Goal: Information Seeking & Learning: Learn about a topic

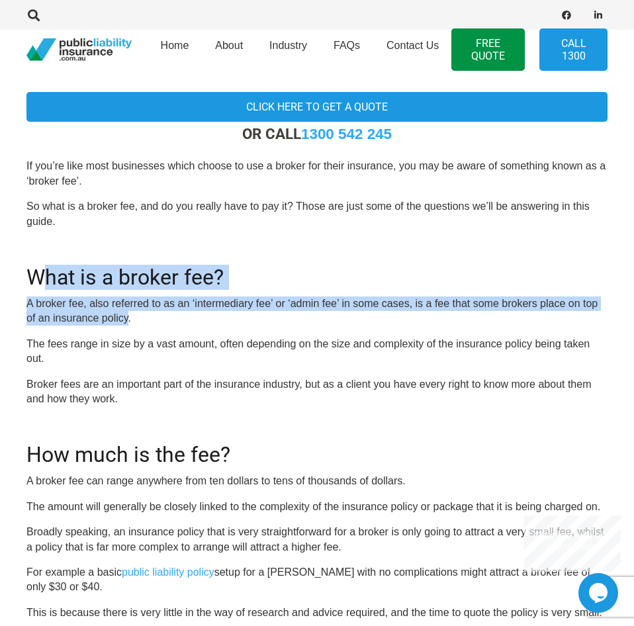
drag, startPoint x: 43, startPoint y: 276, endPoint x: 111, endPoint y: 300, distance: 72.2
click at [111, 300] on p "A broker fee, also referred to as an ‘intermediary fee’ or ‘admin fee’ in some …" at bounding box center [316, 311] width 581 height 30
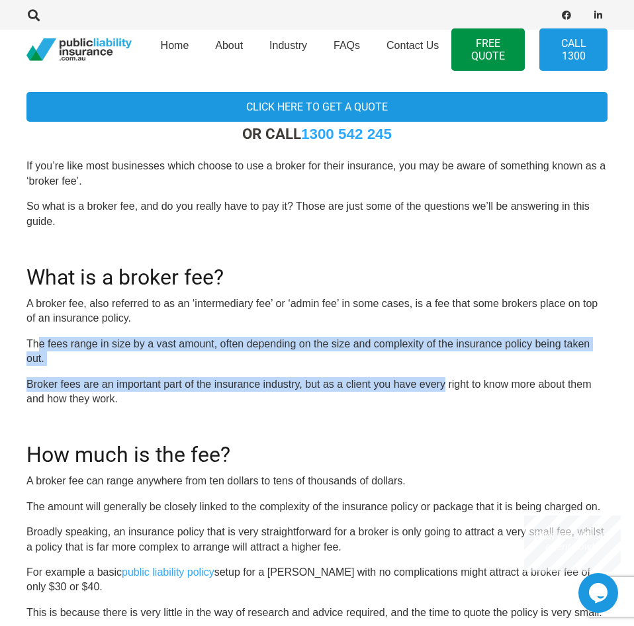
drag, startPoint x: 36, startPoint y: 328, endPoint x: 428, endPoint y: 353, distance: 393.0
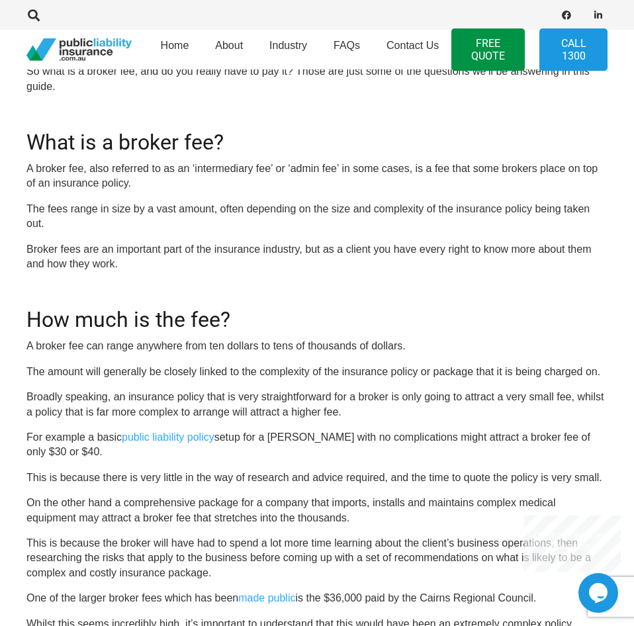
click at [110, 294] on h2 "How much is the fee?" at bounding box center [316, 311] width 581 height 41
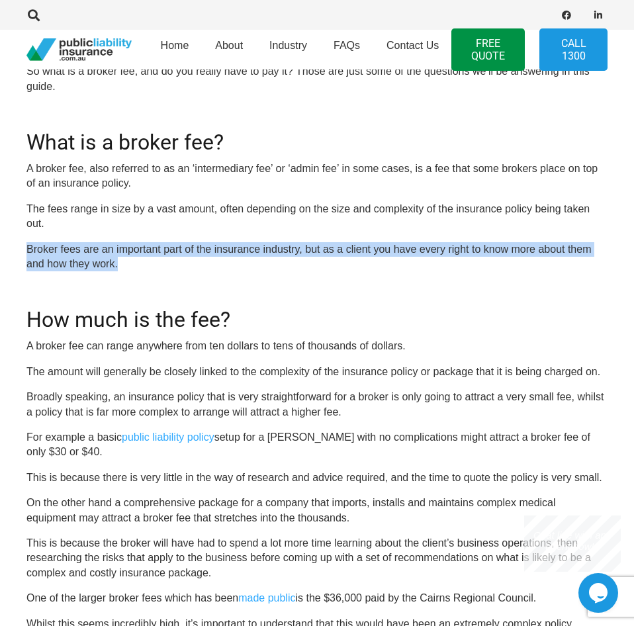
drag, startPoint x: 17, startPoint y: 221, endPoint x: 136, endPoint y: 238, distance: 120.3
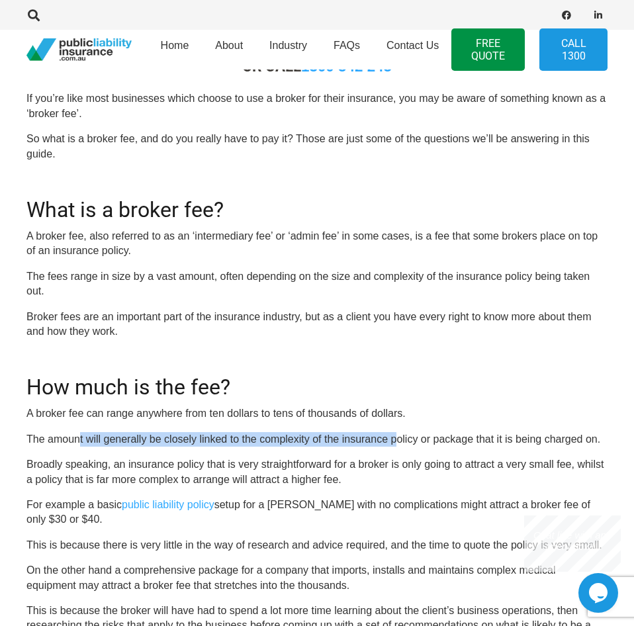
drag, startPoint x: 78, startPoint y: 405, endPoint x: 378, endPoint y: 421, distance: 300.7
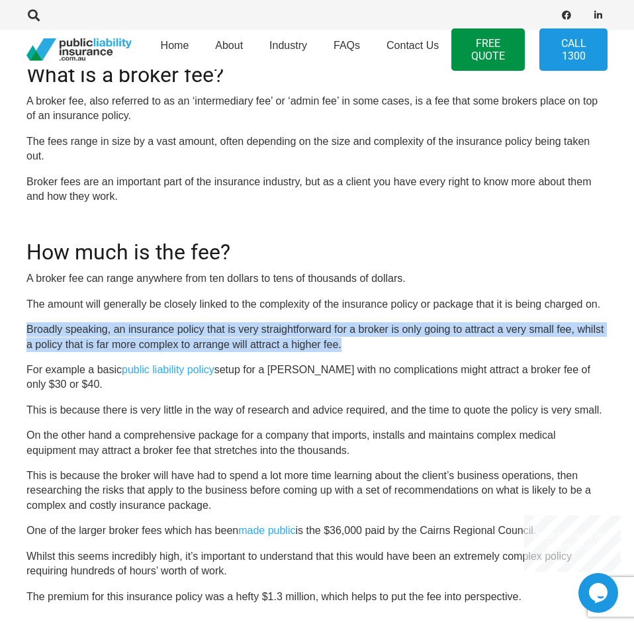
drag, startPoint x: 33, startPoint y: 301, endPoint x: 321, endPoint y: 318, distance: 288.2
click at [321, 322] on p "Broadly speaking, an insurance policy that is very straightforward for a broker…" at bounding box center [316, 337] width 581 height 30
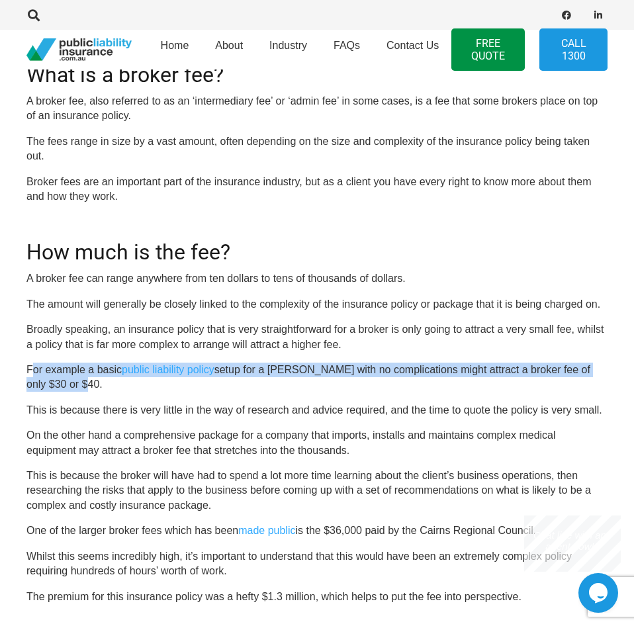
drag, startPoint x: 31, startPoint y: 335, endPoint x: 120, endPoint y: 356, distance: 91.1
click at [120, 362] on p "For example a basic public liability policy setup for a [PERSON_NAME] with no c…" at bounding box center [316, 377] width 581 height 30
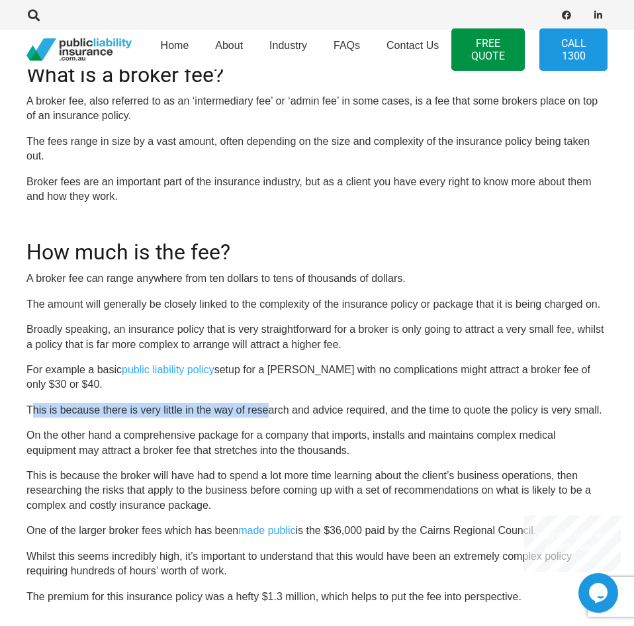
drag, startPoint x: 34, startPoint y: 381, endPoint x: 257, endPoint y: 380, distance: 222.2
click at [257, 403] on p "This is because there is very little in the way of research and advice required…" at bounding box center [316, 410] width 581 height 15
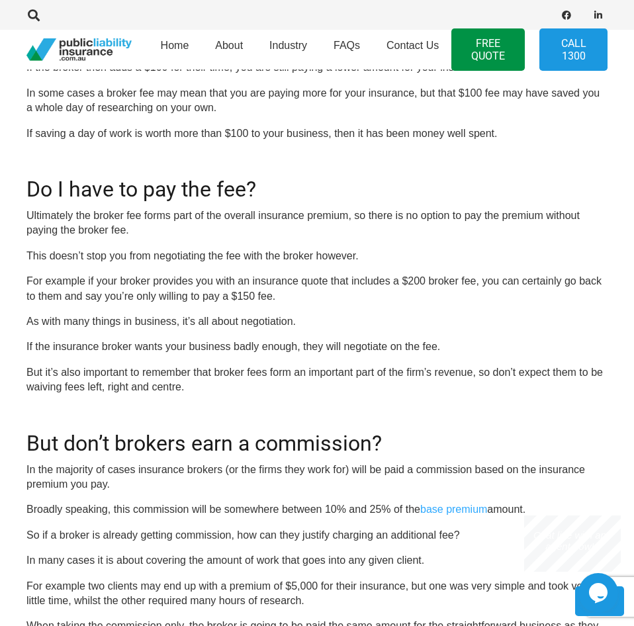
scroll to position [1552, 0]
